Goal: Complete application form

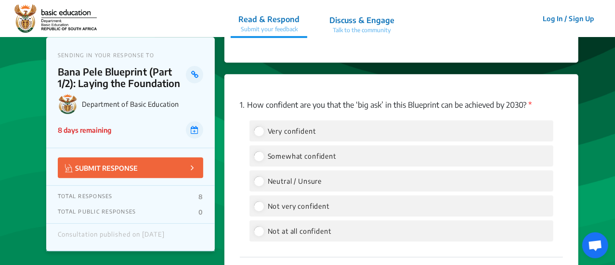
scroll to position [1349, 0]
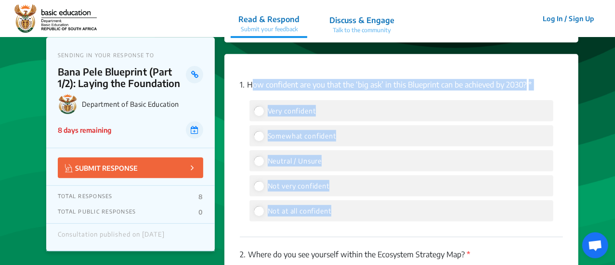
drag, startPoint x: 249, startPoint y: 83, endPoint x: 315, endPoint y: 237, distance: 167.5
click at [315, 237] on div "1. How confident are you that the ‘big ask’ in this Blueprint can be achieved b…" at bounding box center [401, 152] width 323 height 170
copy div "How confident are you that the ‘big ask’ in this Blueprint can be achieved by 2…"
click at [463, 81] on p "1. How confident are you that the ‘big ask’ in this Blueprint can be achieved b…" at bounding box center [401, 85] width 323 height 12
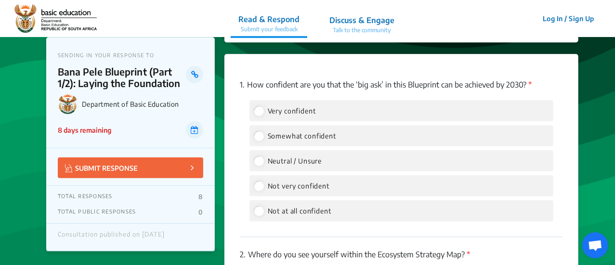
drag, startPoint x: 529, startPoint y: 85, endPoint x: 233, endPoint y: 79, distance: 295.9
copy p "1. How confident are you that the ‘big ask’ in this Blueprint can be achieved b…"
click at [273, 111] on span "Very confident" at bounding box center [292, 111] width 48 height 8
click at [263, 111] on input "Very confident" at bounding box center [258, 110] width 9 height 9
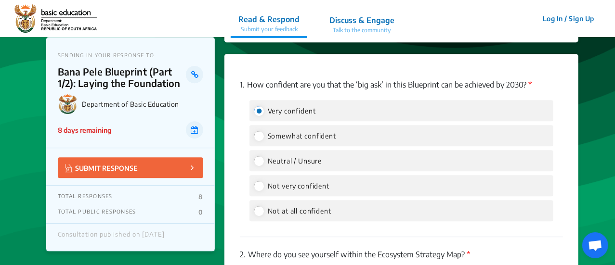
click at [272, 109] on span "Very confident" at bounding box center [292, 111] width 48 height 8
click at [263, 109] on input "Very confident" at bounding box center [258, 110] width 9 height 9
click at [259, 111] on input "Very confident" at bounding box center [258, 110] width 9 height 9
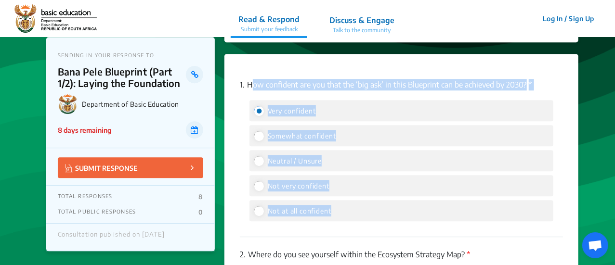
drag, startPoint x: 250, startPoint y: 84, endPoint x: 341, endPoint y: 203, distance: 149.5
click at [341, 203] on div "1. How confident are you that the ‘big ask’ in this Blueprint can be achieved b…" at bounding box center [401, 152] width 323 height 170
copy div "How confident are you that the ‘big ask’ in this Blueprint can be achieved by 2…"
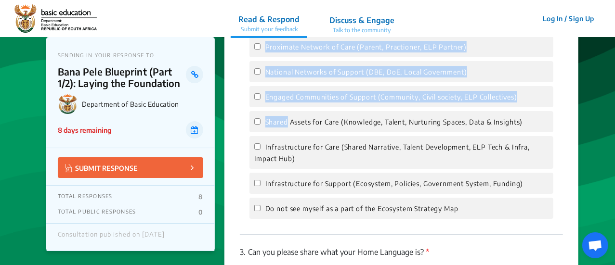
scroll to position [1638, 0]
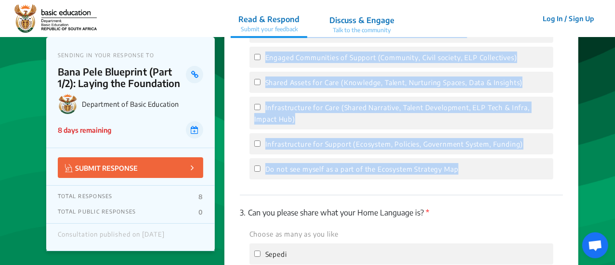
drag, startPoint x: 240, startPoint y: 64, endPoint x: 452, endPoint y: 185, distance: 244.5
click at [452, 185] on div "2. Where do you see yourself within the Ecosystem Strategy Map? * Choose as man…" at bounding box center [401, 71] width 323 height 247
copy div "2. Where do you see yourself within the Ecosystem Strategy Map? * Choose as man…"
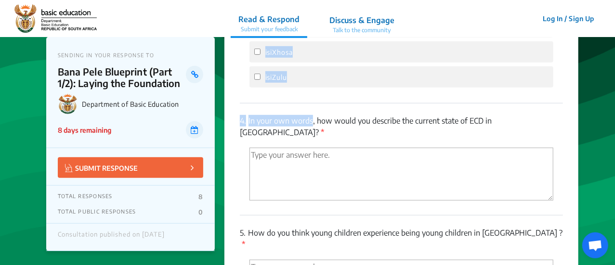
scroll to position [2072, 0]
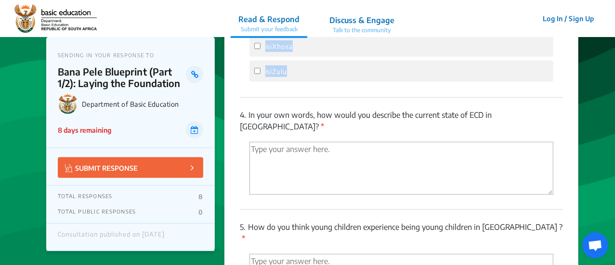
drag, startPoint x: 241, startPoint y: 116, endPoint x: 310, endPoint y: 86, distance: 75.5
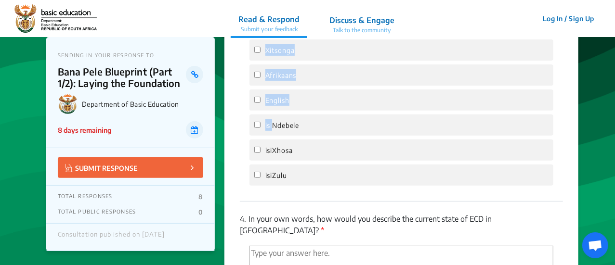
scroll to position [1975, 0]
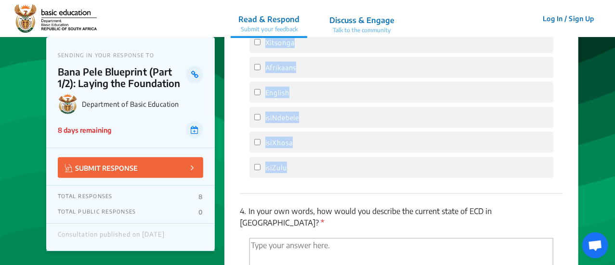
drag, startPoint x: 240, startPoint y: 115, endPoint x: 289, endPoint y: 171, distance: 74.1
click at [289, 171] on div "3. Can you please share what your Home Language is? * Choose as many as you lik…" at bounding box center [401, 26] width 323 height 336
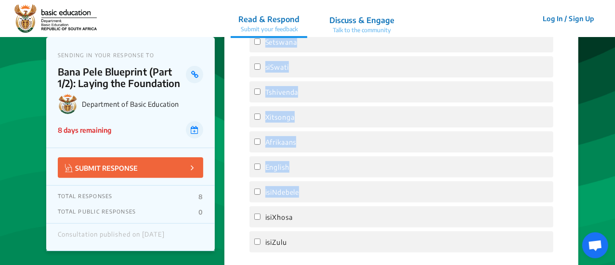
scroll to position [1927, 0]
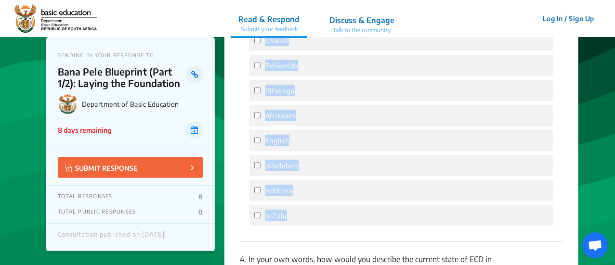
drag, startPoint x: 240, startPoint y: 70, endPoint x: 313, endPoint y: 212, distance: 159.5
click at [313, 212] on div "3. Can you please share what your Home Language is? * Choose as many as you lik…" at bounding box center [401, 75] width 323 height 336
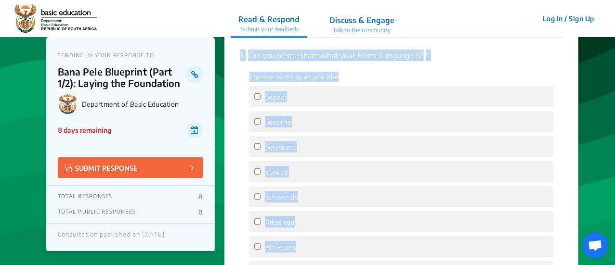
scroll to position [1783, 0]
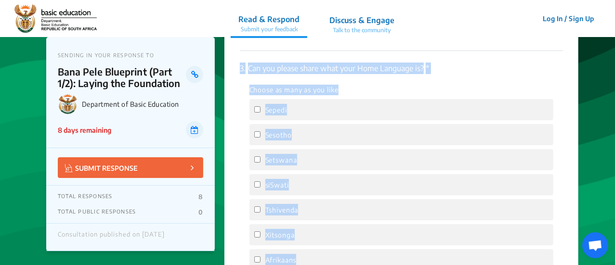
copy div "3. Can you please share what your Home Language is? * Choose as many as you lik…"
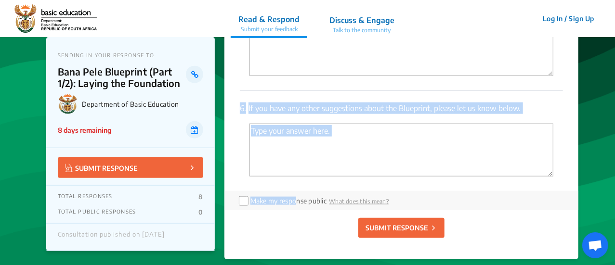
scroll to position [2361, 0]
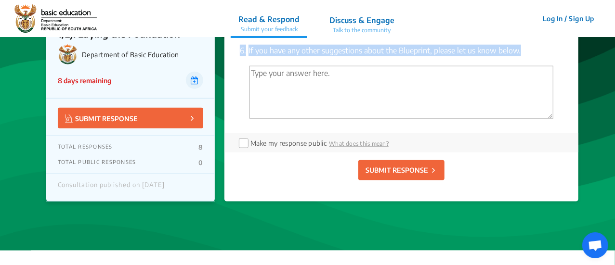
drag, startPoint x: 241, startPoint y: 113, endPoint x: 390, endPoint y: 103, distance: 149.3
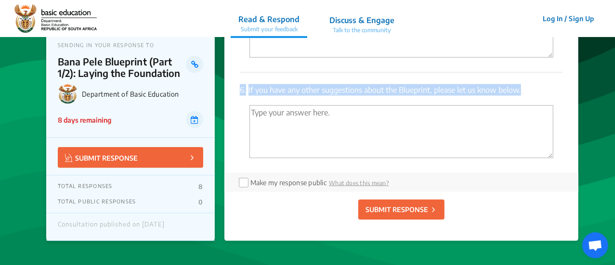
scroll to position [2313, 0]
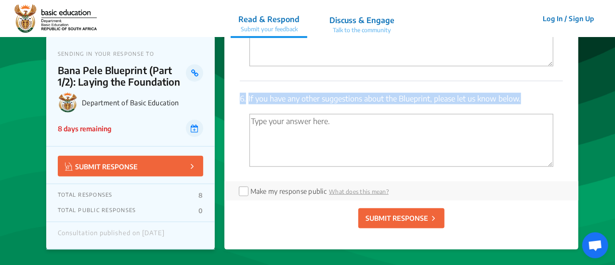
copy div "4. In your own words, how would you describe the current state of ECD in South …"
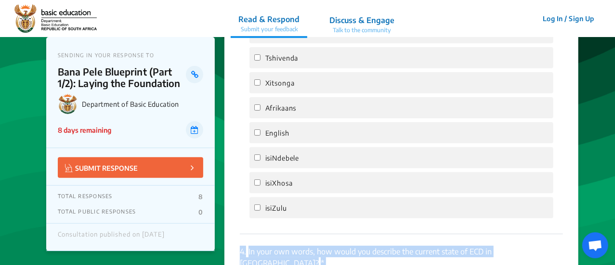
scroll to position [2024, 0]
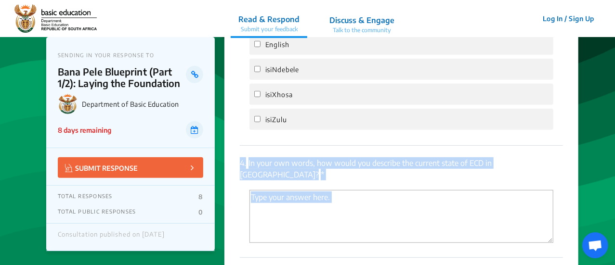
click at [339, 172] on div "4. In your own words, how would you describe the current state of ECD in South …" at bounding box center [401, 202] width 323 height 112
drag, startPoint x: 241, startPoint y: 163, endPoint x: 544, endPoint y: 159, distance: 303.6
click at [544, 159] on p "4. In your own words, how would you describe the current state of ECD in South …" at bounding box center [401, 169] width 323 height 23
copy p "4. In your own words, how would you describe the current state of ECD in South …"
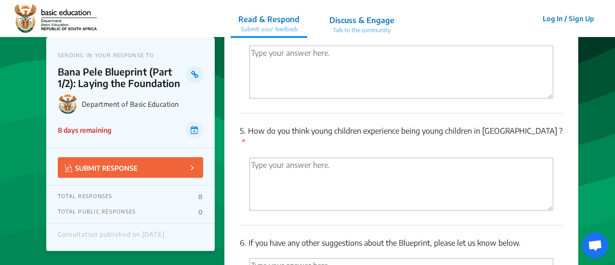
drag, startPoint x: 240, startPoint y: 118, endPoint x: 544, endPoint y: 118, distance: 303.5
click at [544, 125] on p "5. How do you think young children experience being young children in South Afr…" at bounding box center [401, 136] width 323 height 23
copy p "5. How do you think young children experience being young children in South Afr…"
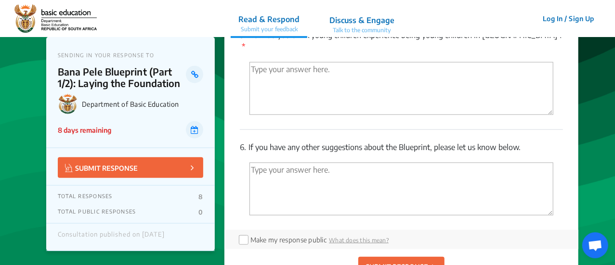
scroll to position [2313, 0]
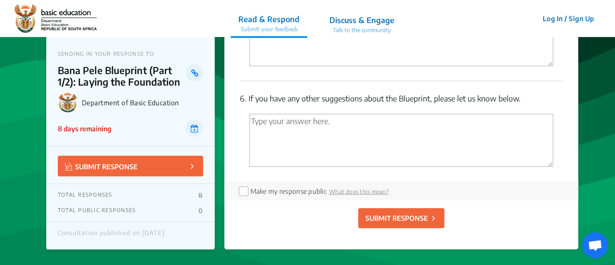
drag, startPoint x: 241, startPoint y: 77, endPoint x: 528, endPoint y: 77, distance: 286.2
click at [528, 93] on p "6. If you have any other suggestions about the Blueprint, please let us know be…" at bounding box center [401, 99] width 323 height 12
copy p "6. If you have any other suggestions about the Blueprint, please let us know be…"
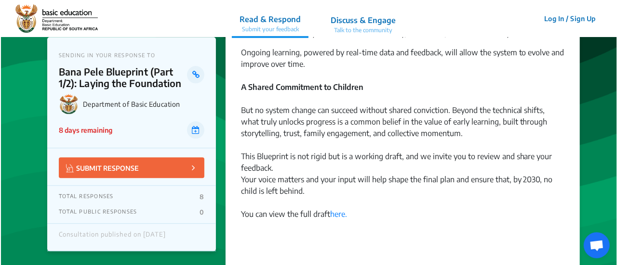
scroll to position [1108, 0]
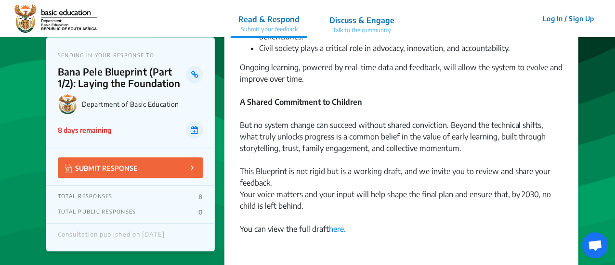
click at [368, 26] on p "Talk to the community" at bounding box center [362, 30] width 65 height 9
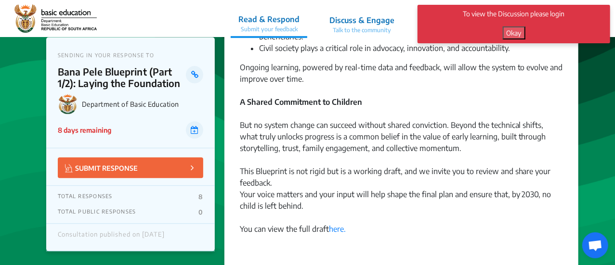
click at [516, 31] on button "Okay" at bounding box center [514, 32] width 23 height 13
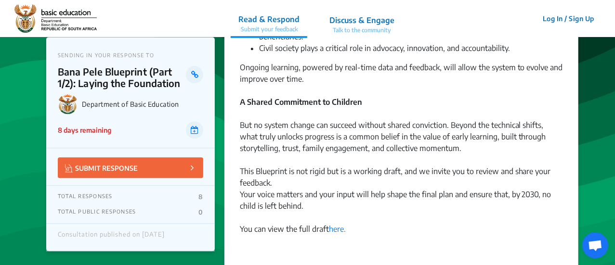
click at [556, 16] on button "Log In / Sign Up" at bounding box center [569, 18] width 64 height 15
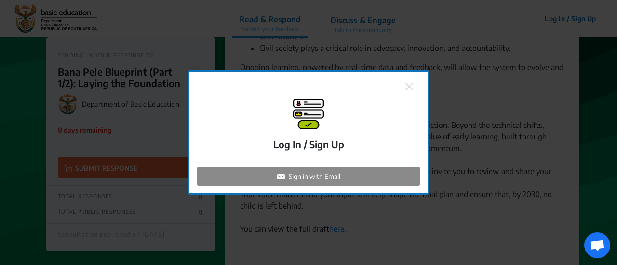
radio input "false"
click at [321, 176] on p "Sign in with Email" at bounding box center [315, 177] width 52 height 10
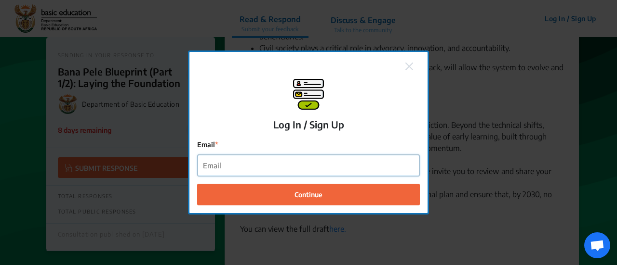
click at [319, 172] on input "Email" at bounding box center [309, 166] width 222 height 22
type input "zani@tcb.org.za"
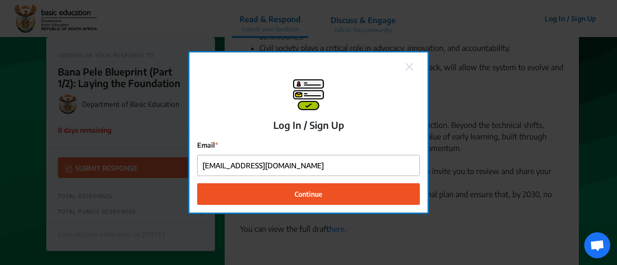
click at [295, 197] on span "Continue" at bounding box center [308, 194] width 28 height 10
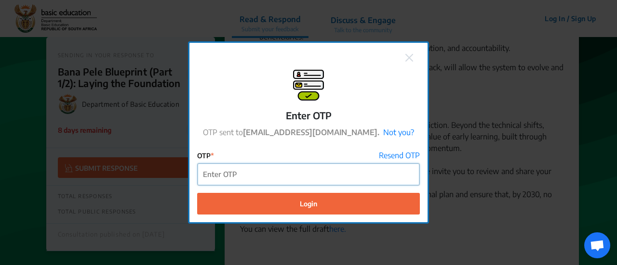
paste input "360028"
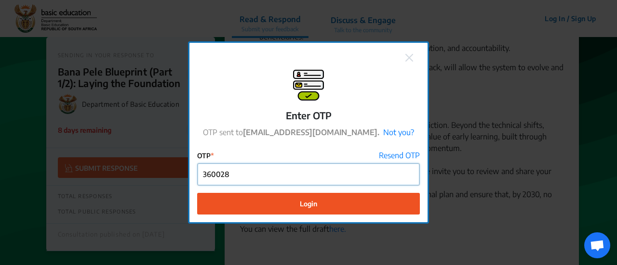
type input "360028"
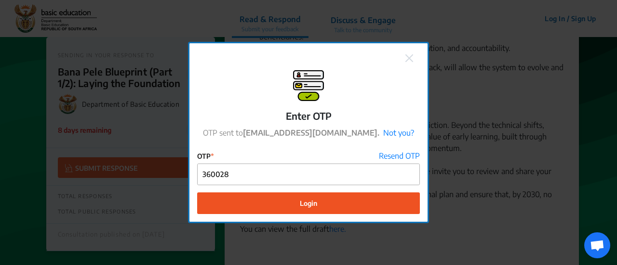
click at [299, 199] on button "Login" at bounding box center [308, 204] width 223 height 22
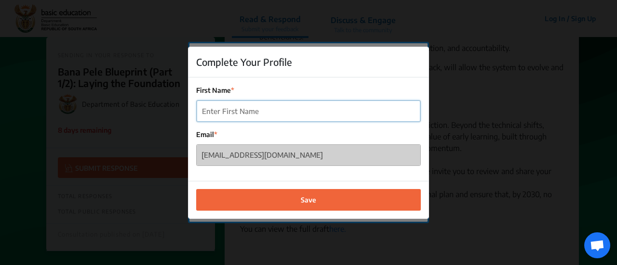
click at [340, 111] on input "First Name" at bounding box center [309, 112] width 224 height 22
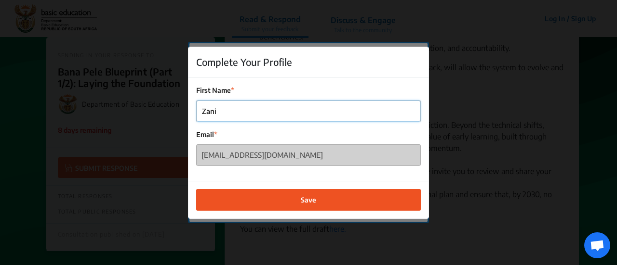
type input "Zani"
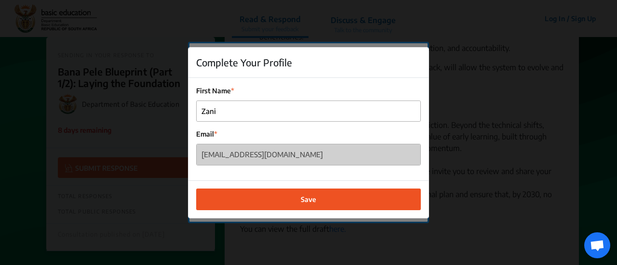
click at [342, 200] on button "Save" at bounding box center [308, 200] width 225 height 22
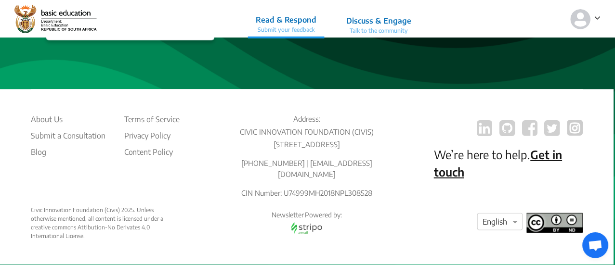
scroll to position [270, 0]
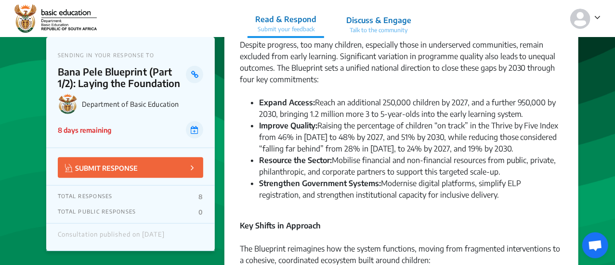
click at [378, 21] on p "Discuss & Engage" at bounding box center [378, 20] width 65 height 12
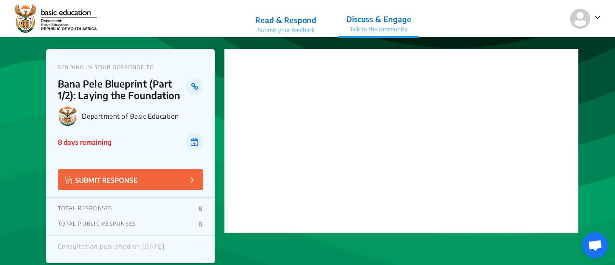
click at [307, 21] on p "Read & Respond" at bounding box center [285, 20] width 61 height 12
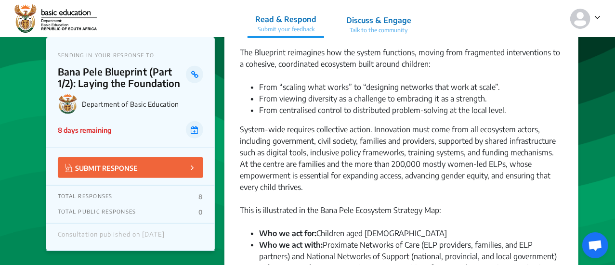
scroll to position [482, 0]
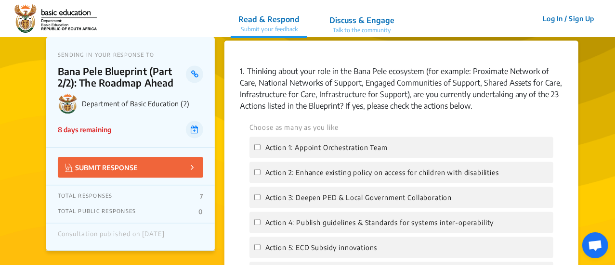
scroll to position [915, 0]
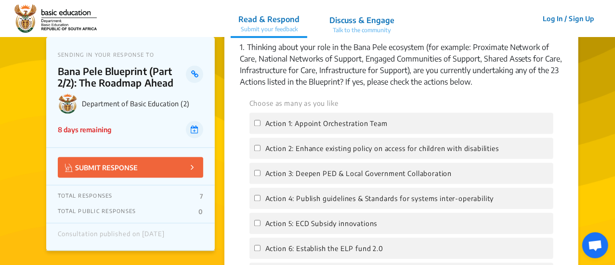
click at [581, 18] on button "Log In / Sign Up" at bounding box center [569, 18] width 64 height 15
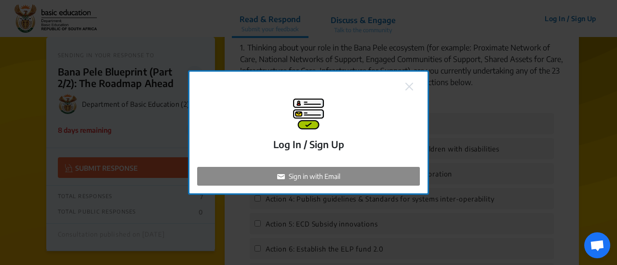
click at [411, 88] on img at bounding box center [409, 87] width 8 height 8
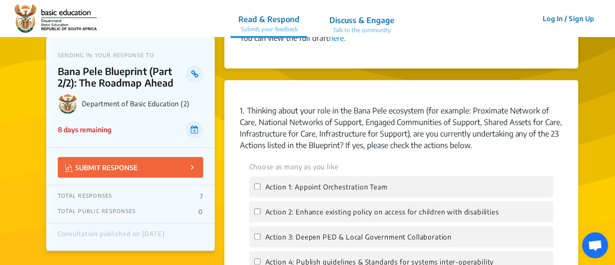
scroll to position [867, 0]
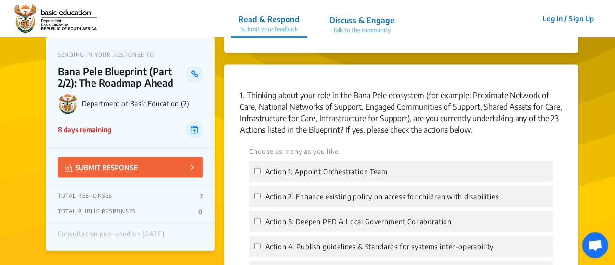
click at [272, 127] on p "1. Thinking about your role in the Bana Pele ecosystem (for example: Proximate …" at bounding box center [401, 113] width 323 height 46
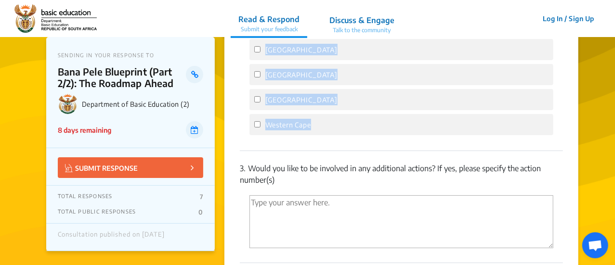
scroll to position [1831, 0]
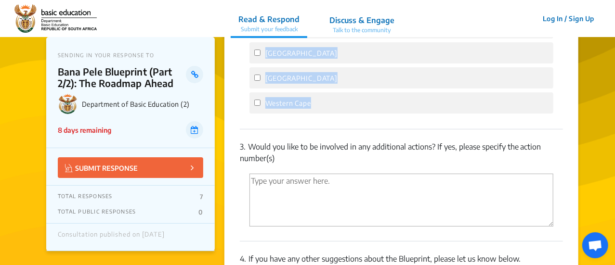
drag, startPoint x: 241, startPoint y: 109, endPoint x: 346, endPoint y: 159, distance: 116.4
copy div ". Thinking about your role in the Bana Pele ecosystem (for example: Proximate N…"
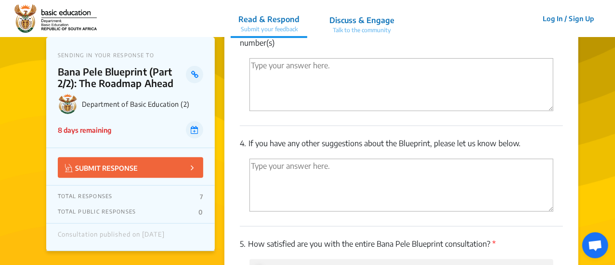
scroll to position [1975, 0]
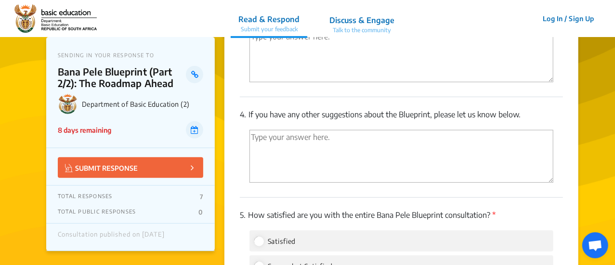
drag, startPoint x: 241, startPoint y: 114, endPoint x: 528, endPoint y: 115, distance: 286.2
click at [528, 115] on p "4. If you have any other suggestions about the Blueprint, please let us know be…" at bounding box center [401, 115] width 323 height 12
copy p "4. If you have any other suggestions about the Blueprint, please let us know be…"
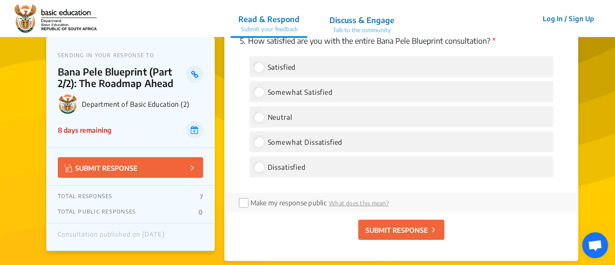
scroll to position [2072, 0]
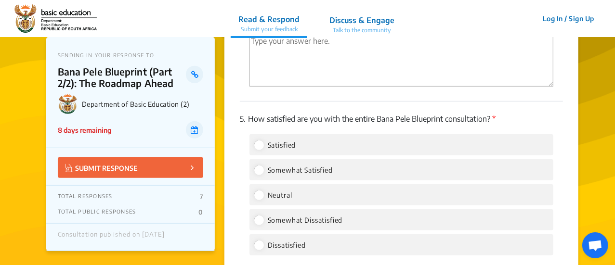
drag, startPoint x: 240, startPoint y: 119, endPoint x: 500, endPoint y: 117, distance: 259.7
click at [500, 117] on p "5. How satisfied are you with the entire Bana Pele Blueprint consultation? *" at bounding box center [401, 119] width 323 height 12
copy p "5. How satisfied are you with the entire Bana Pele Blueprint consultation? *"
click at [355, 115] on p "5. How satisfied are you with the entire Bana Pele Blueprint consultation? *" at bounding box center [401, 119] width 323 height 12
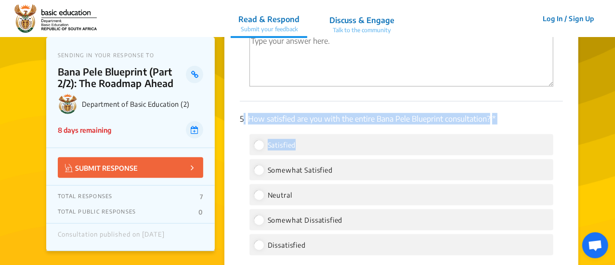
drag, startPoint x: 242, startPoint y: 118, endPoint x: 276, endPoint y: 138, distance: 39.7
click at [307, 152] on div "5. How satisfied are you with the entire Bana Pele Blueprint consultation? * Sa…" at bounding box center [401, 187] width 323 height 170
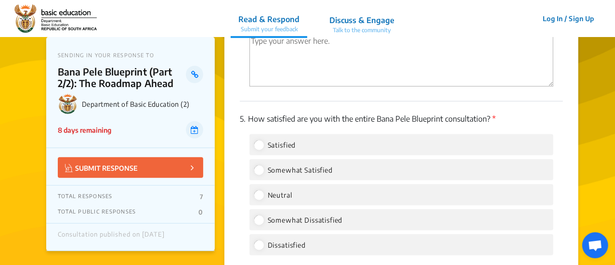
click at [240, 119] on span "5." at bounding box center [243, 119] width 6 height 10
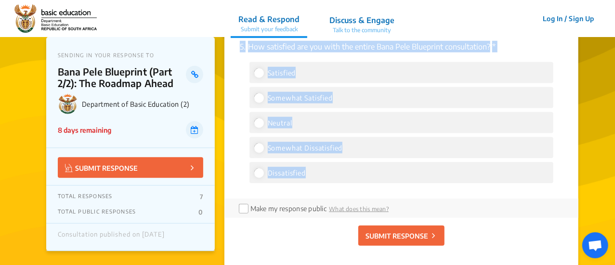
scroll to position [2168, 0]
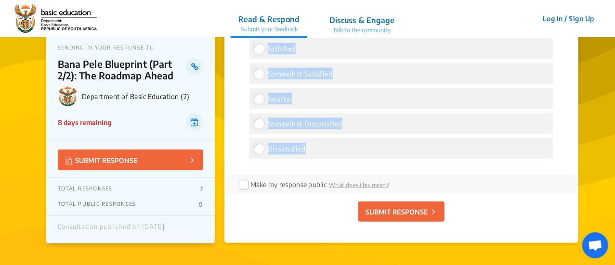
drag, startPoint x: 240, startPoint y: 119, endPoint x: 325, endPoint y: 146, distance: 89.4
click at [325, 146] on div "5. How satisfied are you with the entire Bana Pele Blueprint consultation? * Sa…" at bounding box center [401, 90] width 323 height 170
copy div "5. How satisfied are you with the entire Bana Pele Blueprint consultation? * Sa…"
